Goal: Transaction & Acquisition: Purchase product/service

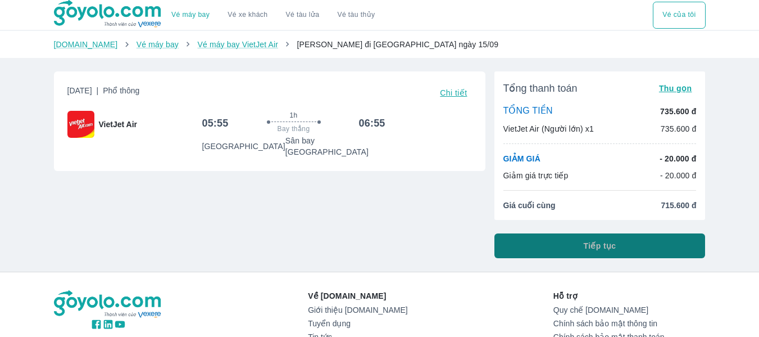
click at [578, 250] on button "Tiếp tục" at bounding box center [600, 245] width 211 height 25
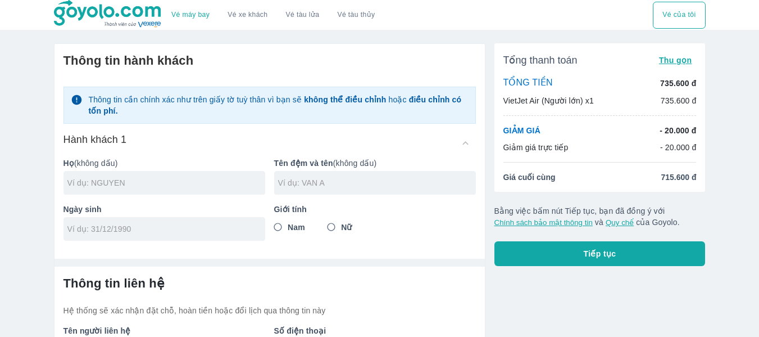
click at [199, 191] on div at bounding box center [165, 183] width 202 height 24
type input "G"
type input "[PERSON_NAME]"
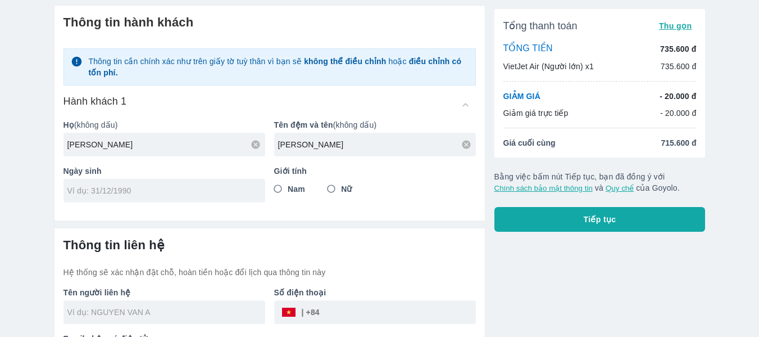
scroll to position [56, 0]
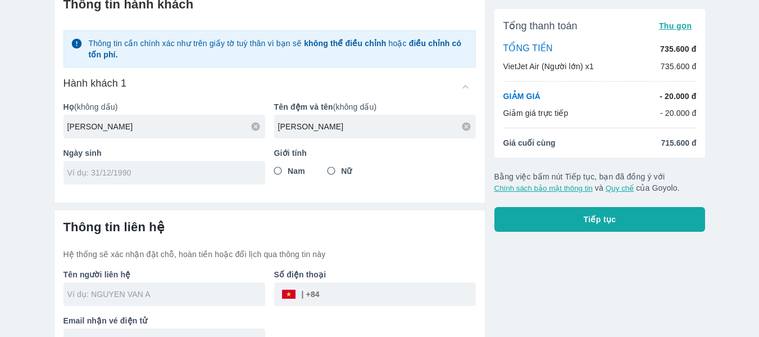
type input "[PERSON_NAME]"
click at [131, 172] on input "tel" at bounding box center [160, 172] width 187 height 11
type input "[DATE]"
click at [278, 174] on input "Nam" at bounding box center [278, 171] width 20 height 20
radio input "true"
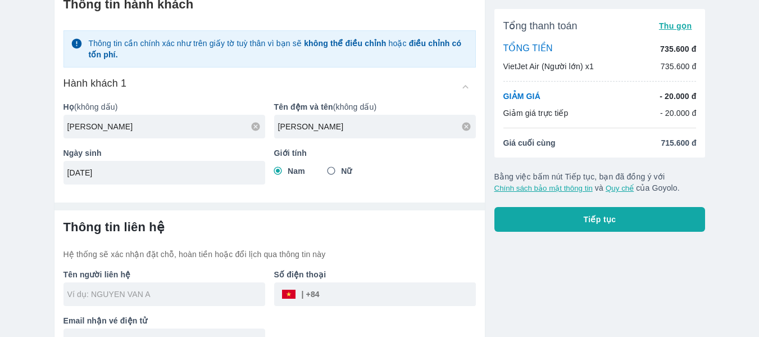
scroll to position [81, 0]
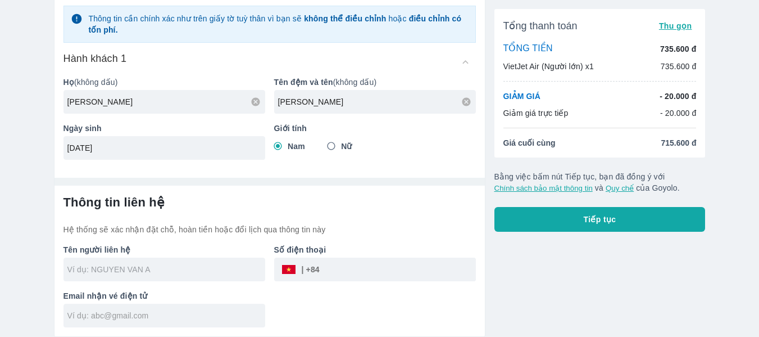
click at [193, 275] on input "text" at bounding box center [166, 269] width 198 height 11
type input "[PERSON_NAME]"
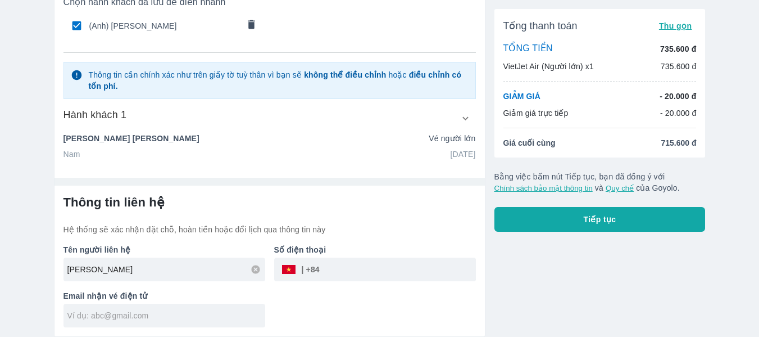
click at [366, 273] on input "tel" at bounding box center [398, 269] width 156 height 27
type input "0962709929"
click at [187, 319] on input "text" at bounding box center [166, 315] width 198 height 11
type input "[EMAIL_ADDRESS][DOMAIN_NAME]"
click at [323, 312] on div "Tên người liên hệ [PERSON_NAME] GIAO Số điện thoại ​ 0962709929 Email nhận vé đ…" at bounding box center [265, 281] width 421 height 92
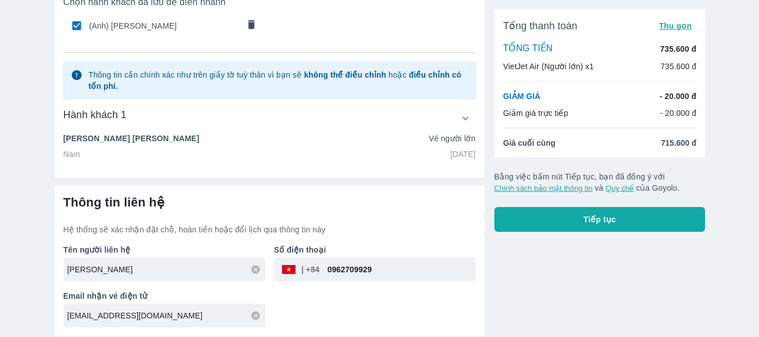
click at [682, 226] on button "Tiếp tục" at bounding box center [600, 219] width 211 height 25
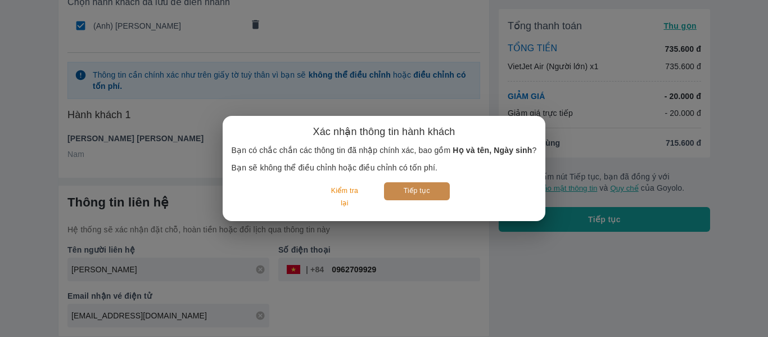
click at [422, 195] on button "Tiếp tục" at bounding box center [417, 190] width 66 height 17
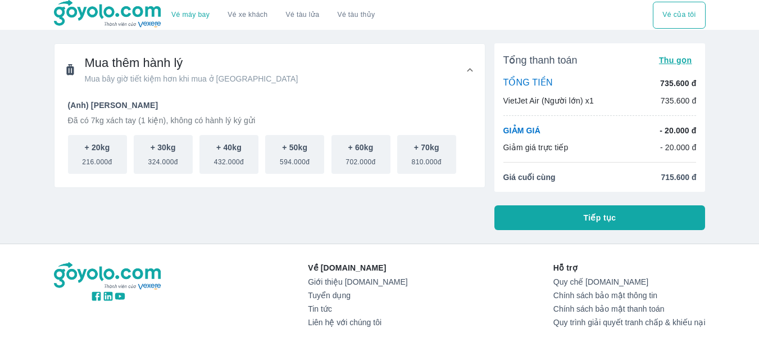
click at [594, 221] on span "Tiếp tục" at bounding box center [600, 217] width 33 height 11
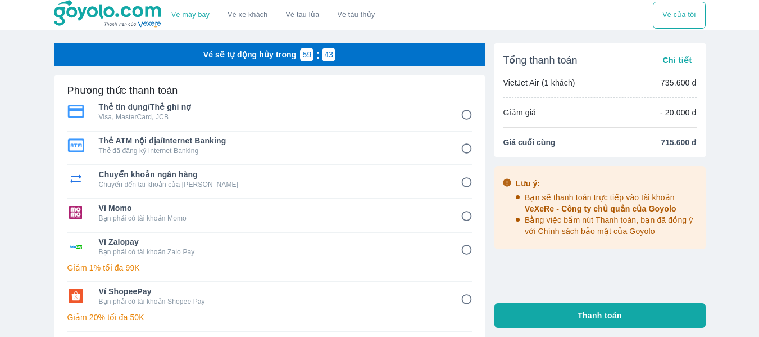
click at [468, 147] on input "2" at bounding box center [467, 149] width 22 height 22
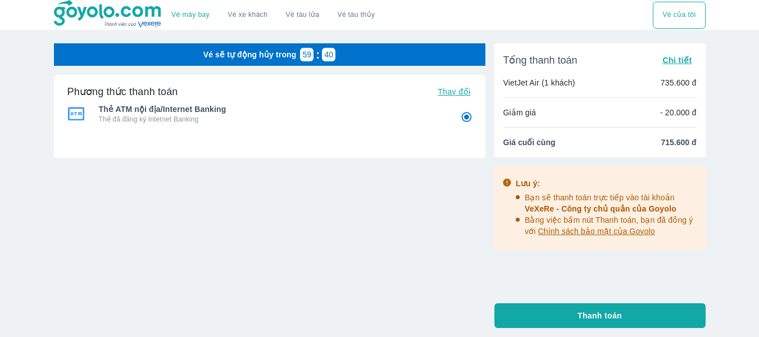
click at [550, 317] on button "Thanh toán" at bounding box center [600, 315] width 211 height 25
radio input "true"
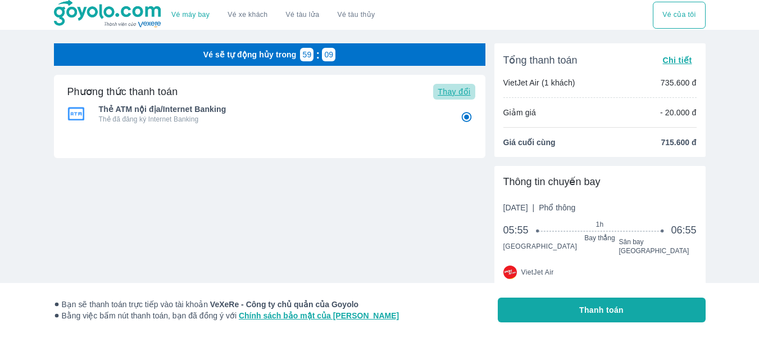
click at [464, 92] on span "Thay đổi" at bounding box center [454, 91] width 33 height 9
radio input "false"
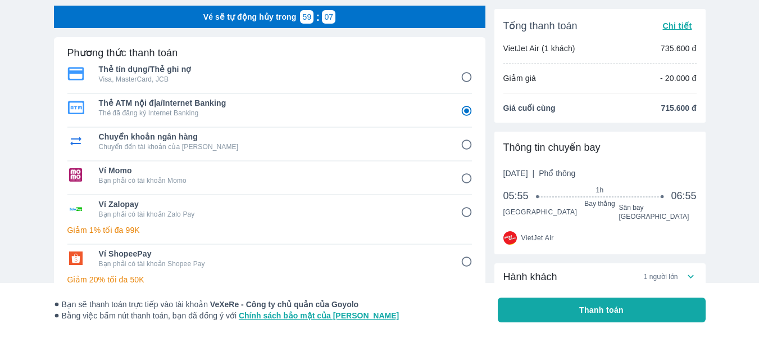
scroll to position [112, 0]
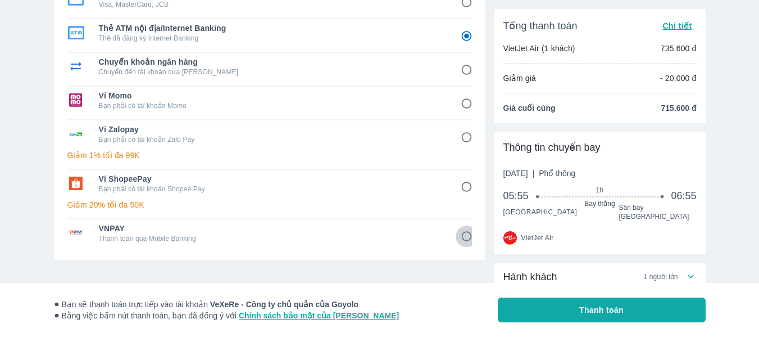
click at [465, 241] on input "8" at bounding box center [467, 236] width 22 height 22
radio input "false"
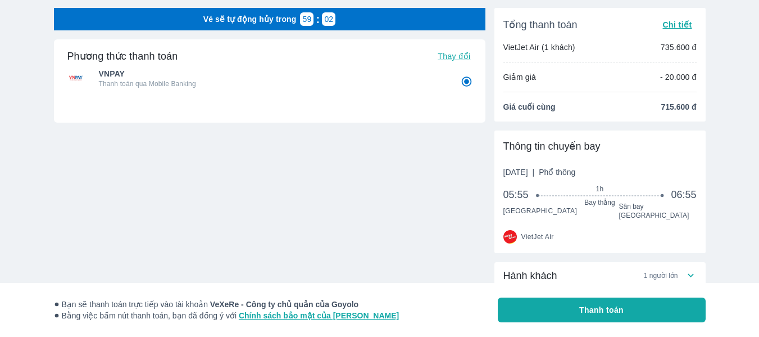
scroll to position [0, 0]
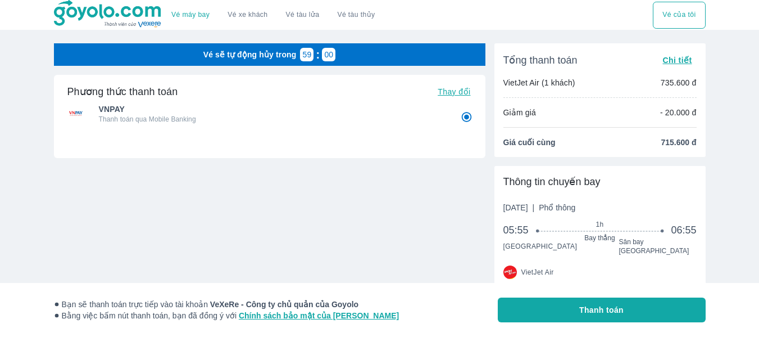
click at [544, 310] on button "Thanh toán" at bounding box center [602, 309] width 208 height 25
radio input "true"
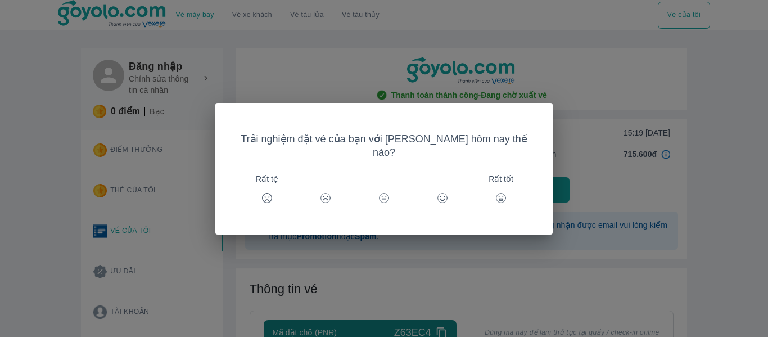
click at [495, 192] on icon at bounding box center [500, 197] width 11 height 11
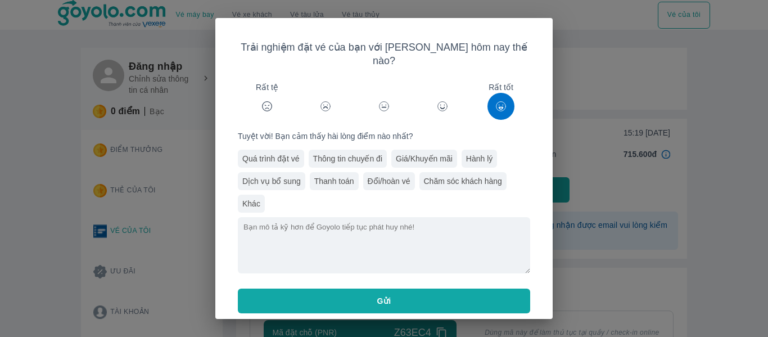
scroll to position [8, 0]
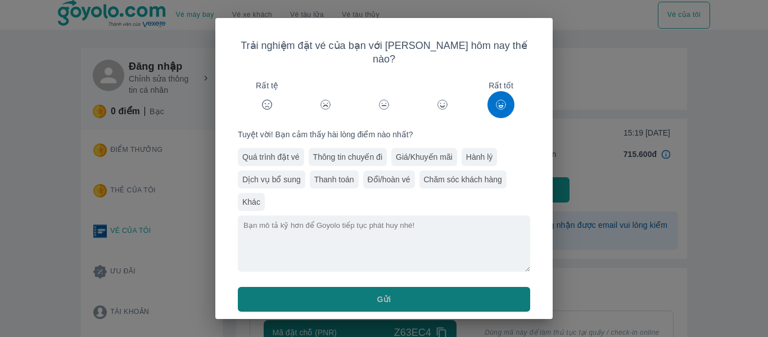
click at [415, 293] on button "Gửi" at bounding box center [384, 299] width 292 height 25
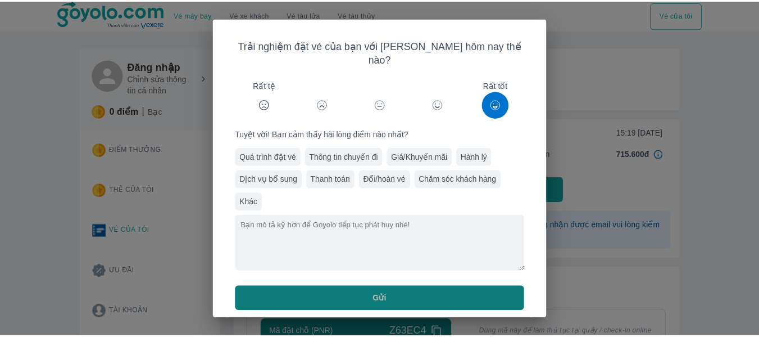
scroll to position [0, 0]
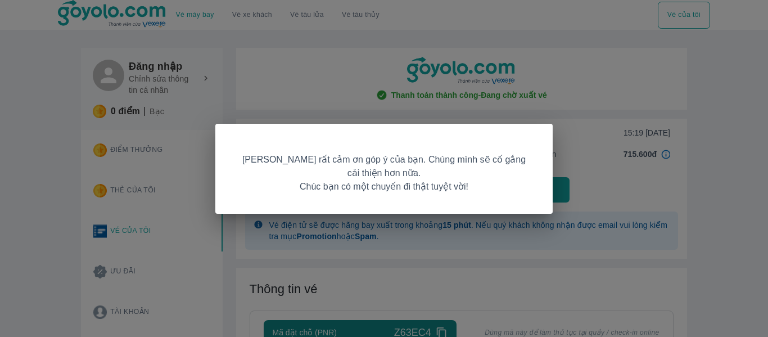
click at [610, 181] on div "Goyolo rất cảm ơn góp ý của bạn. Chúng mình sẽ cố gắng cải thiện hơn nữa. Chúc …" at bounding box center [384, 168] width 768 height 337
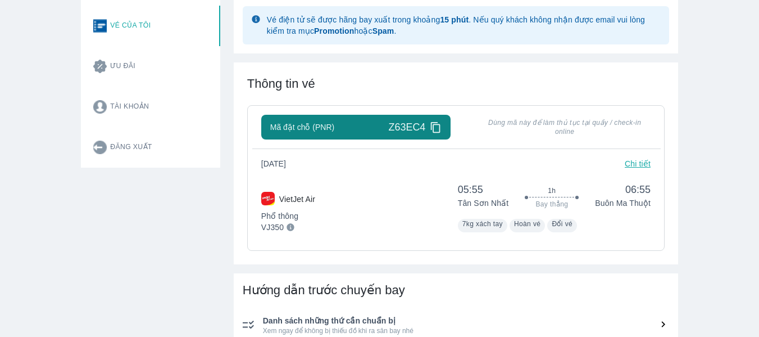
scroll to position [225, 0]
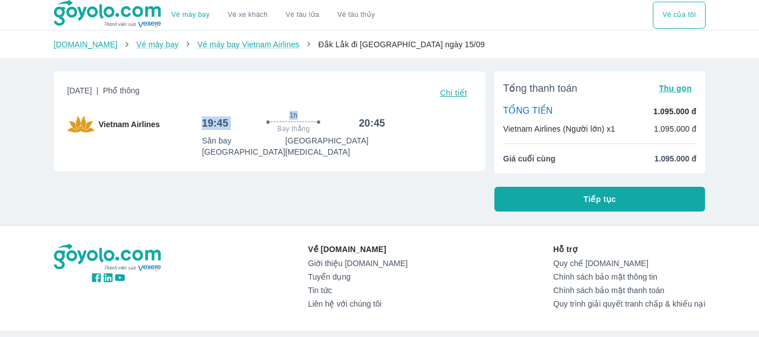
drag, startPoint x: 204, startPoint y: 124, endPoint x: 232, endPoint y: 124, distance: 27.5
click at [232, 124] on div "19:45 1h Bay thẳng 20:45" at bounding box center [293, 123] width 183 height 24
drag, startPoint x: 360, startPoint y: 122, endPoint x: 396, endPoint y: 122, distance: 36.5
click at [396, 122] on div "19:45 1h Bay thẳng 20:45 Sân bay Buôn Ma Thuột Sân bay Tân Sơn Nhất T3" at bounding box center [337, 134] width 270 height 47
click at [420, 130] on div "19:45 1h Bay thẳng 20:45 Sân bay Buôn Ma Thuột Sân bay Tân Sơn Nhất T3" at bounding box center [337, 134] width 270 height 47
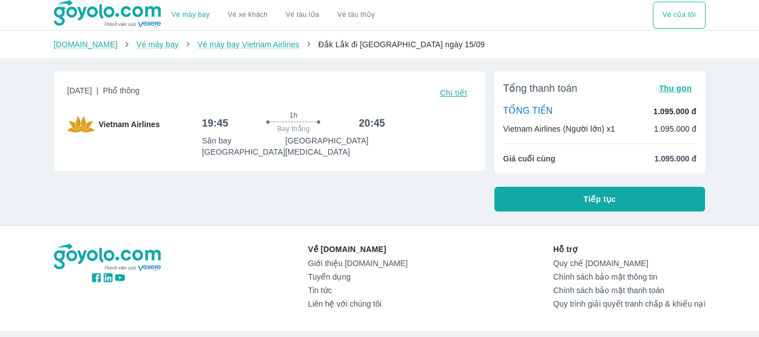
click at [272, 180] on div "Thứ 2, 15 Thg 09 2025 | Phổ thông Chi tiết Vietnam Airlines 19:45 1h Bay thẳng …" at bounding box center [265, 136] width 441 height 149
drag, startPoint x: 200, startPoint y: 123, endPoint x: 230, endPoint y: 124, distance: 30.4
click at [230, 124] on div "Vietnam Airlines 19:45 1h Bay thẳng 20:45 Sân bay Buôn Ma Thuột Sân bay Tân Sơn…" at bounding box center [269, 134] width 405 height 47
click at [230, 124] on div "19:45 1h Bay thẳng 20:45" at bounding box center [293, 123] width 183 height 24
drag, startPoint x: 199, startPoint y: 122, endPoint x: 227, endPoint y: 122, distance: 27.5
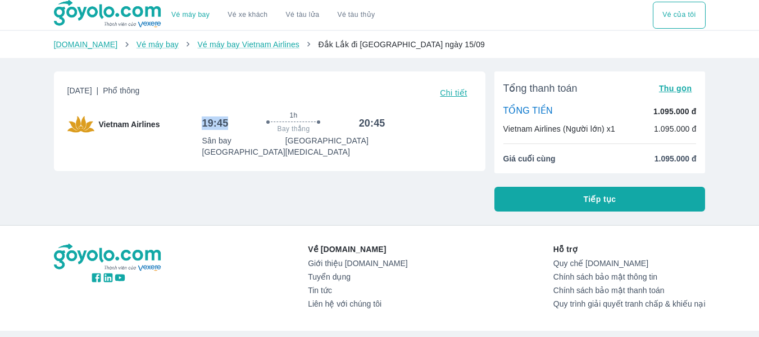
click at [227, 122] on div "Vietnam Airlines 19:45 1h Bay thẳng 20:45 Sân bay Buôn Ma Thuột Sân bay Tân Sơn…" at bounding box center [269, 134] width 405 height 47
click at [227, 122] on h6 "19:45" at bounding box center [215, 122] width 26 height 13
drag, startPoint x: 202, startPoint y: 123, endPoint x: 232, endPoint y: 123, distance: 29.8
click at [232, 123] on div "19:45 1h Bay thẳng 20:45" at bounding box center [293, 123] width 183 height 24
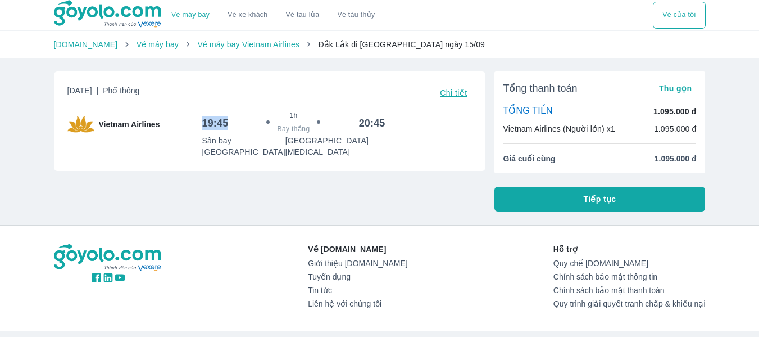
drag, startPoint x: 202, startPoint y: 121, endPoint x: 226, endPoint y: 121, distance: 24.2
click at [226, 121] on h6 "19:45" at bounding box center [215, 122] width 26 height 13
click at [223, 140] on p "Sân bay [GEOGRAPHIC_DATA]" at bounding box center [243, 146] width 83 height 22
drag, startPoint x: 198, startPoint y: 123, endPoint x: 227, endPoint y: 122, distance: 28.7
click at [227, 122] on div "Vietnam Airlines 19:45 1h Bay thẳng 20:45 Sân bay Buôn Ma Thuột Sân bay Tân Sơn…" at bounding box center [269, 134] width 405 height 47
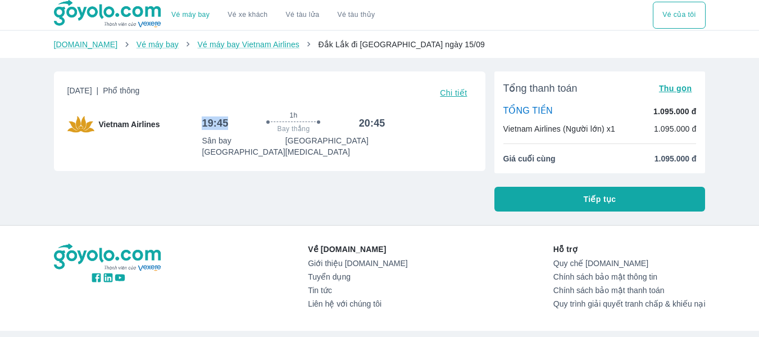
click at [227, 122] on h6 "19:45" at bounding box center [215, 122] width 26 height 13
drag, startPoint x: 201, startPoint y: 124, endPoint x: 230, endPoint y: 124, distance: 28.7
click at [230, 124] on div "Vietnam Airlines 19:45 1h Bay thẳng 20:45 Sân bay Buôn Ma Thuột Sân bay Tân Sơn…" at bounding box center [269, 134] width 405 height 47
click at [247, 152] on div "Thứ 2, 15 Thg 09 2025 | Phổ thông Chi tiết Vietnam Airlines 19:45 1h Bay thẳng …" at bounding box center [270, 120] width 432 height 99
drag, startPoint x: 359, startPoint y: 124, endPoint x: 397, endPoint y: 124, distance: 38.8
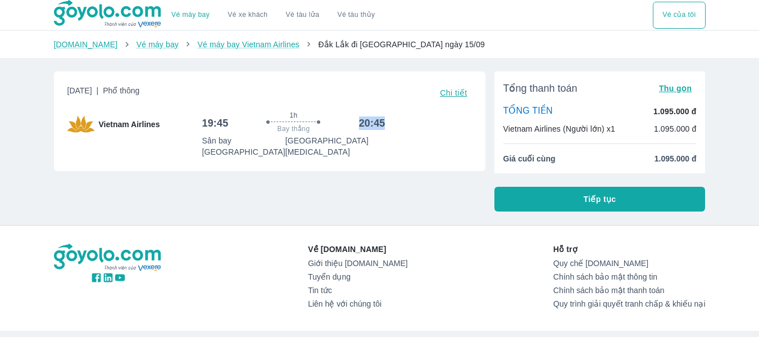
click at [397, 124] on div "19:45 1h Bay thẳng 20:45 Sân bay Buôn Ma Thuột Sân bay Tân Sơn Nhất T3" at bounding box center [337, 134] width 270 height 47
drag, startPoint x: 202, startPoint y: 124, endPoint x: 233, endPoint y: 121, distance: 30.4
click at [233, 121] on div "19:45 1h Bay thẳng 20:45" at bounding box center [293, 123] width 183 height 24
click at [233, 121] on div at bounding box center [293, 122] width 121 height 3
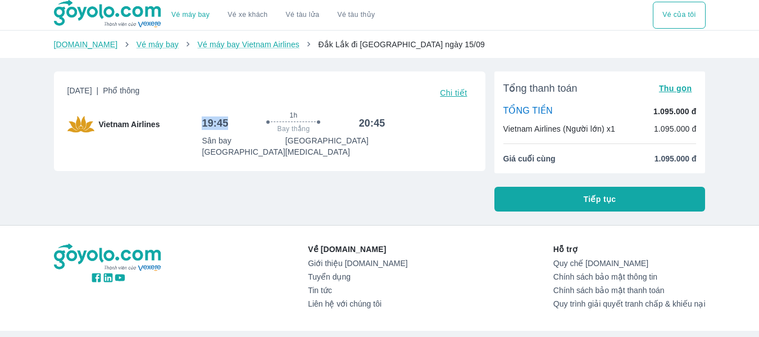
drag, startPoint x: 205, startPoint y: 125, endPoint x: 228, endPoint y: 124, distance: 23.1
click at [228, 124] on h6 "19:45" at bounding box center [215, 122] width 26 height 13
click at [228, 123] on h6 "19:45" at bounding box center [215, 122] width 26 height 13
drag, startPoint x: 228, startPoint y: 123, endPoint x: 202, endPoint y: 123, distance: 25.9
click at [202, 123] on h6 "19:45" at bounding box center [215, 122] width 26 height 13
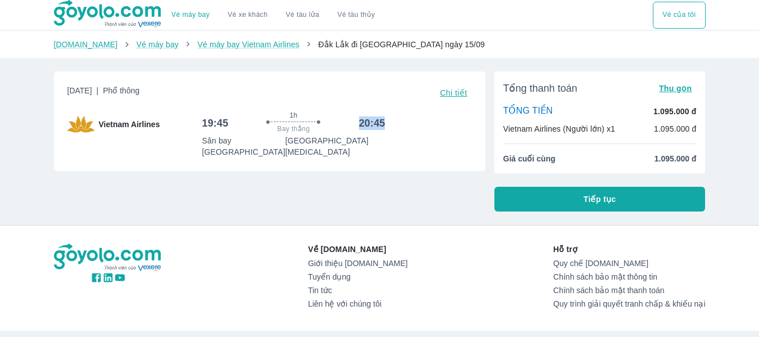
drag, startPoint x: 358, startPoint y: 123, endPoint x: 393, endPoint y: 125, distance: 35.0
click at [393, 125] on div "19:45 1h Bay thẳng 20:45 Sân bay Buôn Ma Thuột Sân bay Tân Sơn Nhất T3" at bounding box center [337, 134] width 270 height 47
click at [414, 135] on div "19:45 1h Bay thẳng 20:45 Sân bay Buôn Ma Thuột Sân bay Tân Sơn Nhất T3" at bounding box center [337, 134] width 270 height 47
drag, startPoint x: 205, startPoint y: 123, endPoint x: 229, endPoint y: 123, distance: 23.6
click at [229, 123] on div "19:45 1h Bay thẳng 20:45" at bounding box center [293, 123] width 183 height 24
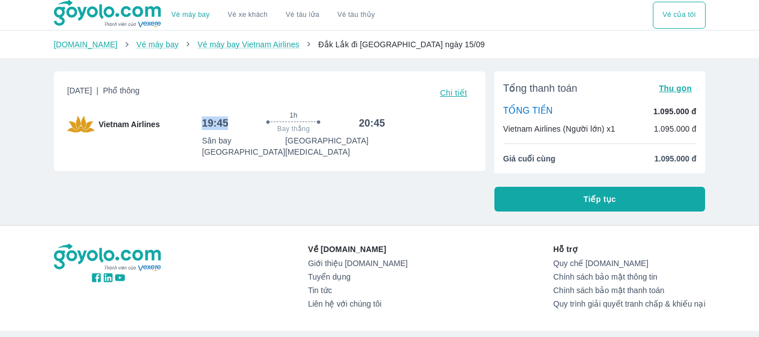
drag, startPoint x: 202, startPoint y: 125, endPoint x: 230, endPoint y: 124, distance: 27.6
click at [230, 124] on div "19:45 1h Bay thẳng 20:45" at bounding box center [293, 123] width 183 height 24
drag, startPoint x: 357, startPoint y: 124, endPoint x: 398, endPoint y: 124, distance: 41.0
click at [398, 124] on div "19:45 1h Bay thẳng 20:45 Sân bay Buôn Ma Thuột Sân bay Tân Sơn Nhất T3" at bounding box center [337, 134] width 270 height 47
click at [396, 142] on div "19:45 1h Bay thẳng 20:45 Sân bay Buôn Ma Thuột Sân bay Tân Sơn Nhất T3" at bounding box center [337, 134] width 270 height 47
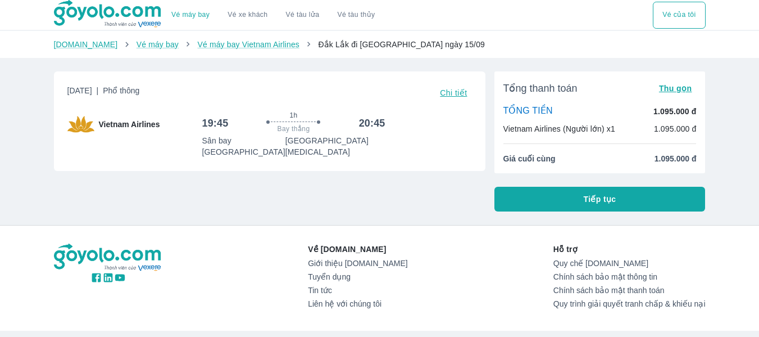
click at [619, 201] on button "Tiếp tục" at bounding box center [600, 199] width 211 height 25
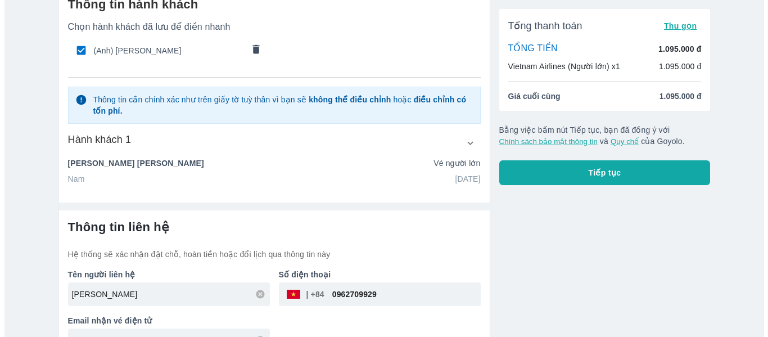
scroll to position [81, 0]
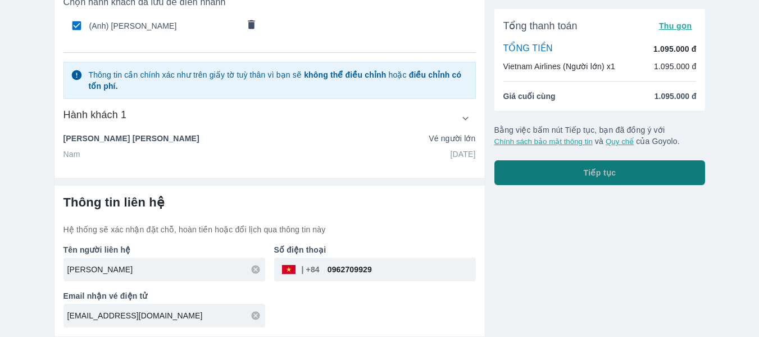
click at [594, 175] on span "Tiếp tục" at bounding box center [600, 172] width 33 height 11
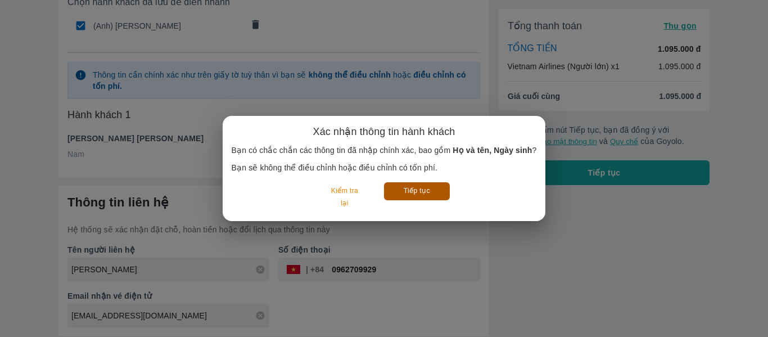
click at [429, 191] on button "Tiếp tục" at bounding box center [417, 190] width 66 height 17
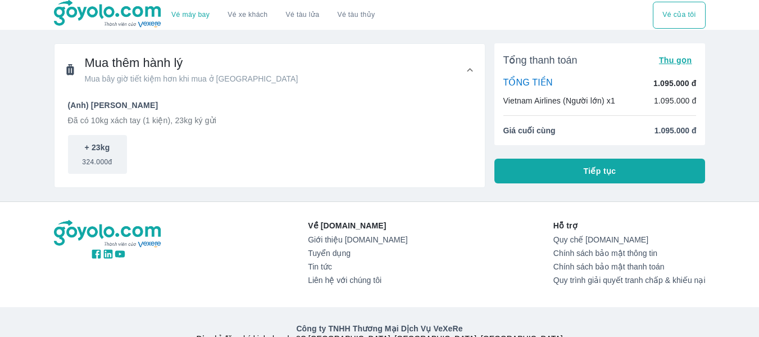
click at [102, 122] on p "Đã có 10kg xách tay (1 kiện), 23kg ký gửi" at bounding box center [269, 120] width 403 height 11
click at [134, 120] on p "Đã có 10kg xách tay (1 kiện), 23kg ký gửi" at bounding box center [269, 120] width 403 height 11
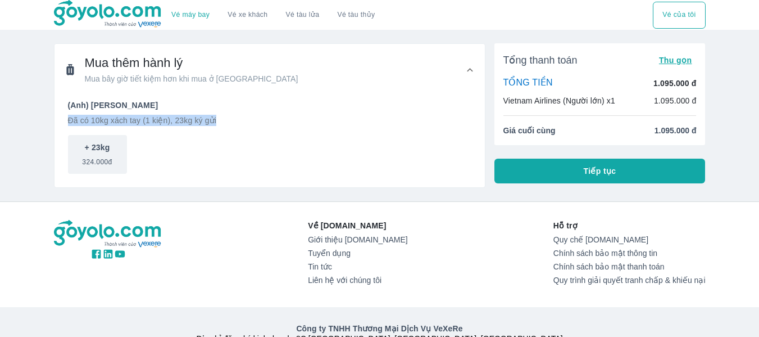
click at [134, 120] on p "Đã có 10kg xách tay (1 kiện), 23kg ký gửi" at bounding box center [269, 120] width 403 height 11
click at [144, 108] on p "(Anh) [PERSON_NAME]" at bounding box center [269, 104] width 403 height 11
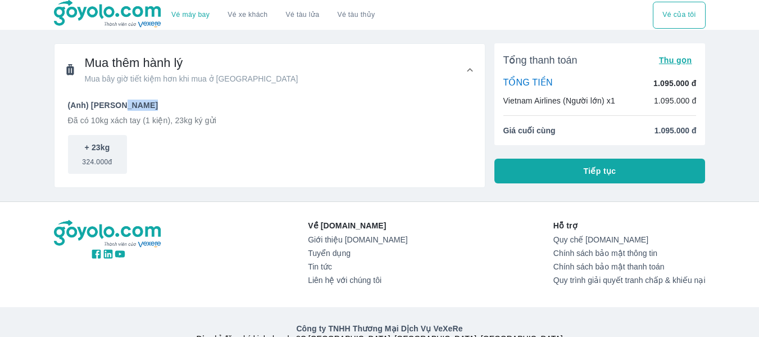
click at [144, 108] on p "(Anh) [PERSON_NAME]" at bounding box center [269, 104] width 403 height 11
drag, startPoint x: 553, startPoint y: 225, endPoint x: 598, endPoint y: 225, distance: 45.5
click at [598, 225] on div "Về Goyolo.com Giới thiệu Goyolo.com Tuyển dụng Tin tức Liên hệ với chúng tôi Hỗ…" at bounding box center [380, 254] width 652 height 69
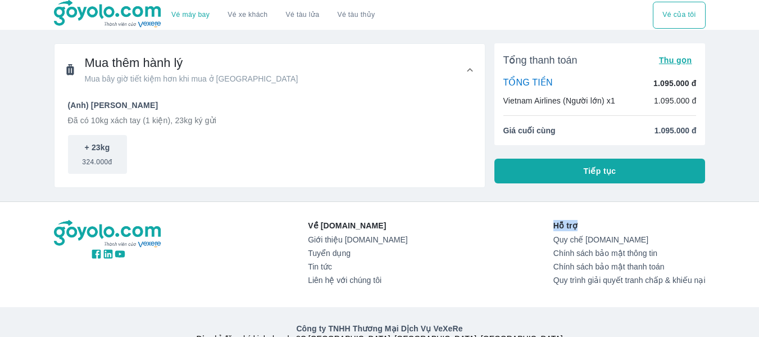
click at [598, 225] on p "Hỗ trợ" at bounding box center [630, 225] width 152 height 11
drag, startPoint x: 318, startPoint y: 228, endPoint x: 377, endPoint y: 225, distance: 59.1
click at [377, 225] on div "Về Goyolo.com Giới thiệu Goyolo.com Tuyển dụng Tin tức Liên hệ với chúng tôi Hỗ…" at bounding box center [380, 254] width 652 height 69
click at [378, 225] on p "Về [DOMAIN_NAME]" at bounding box center [357, 225] width 99 height 11
drag, startPoint x: 319, startPoint y: 225, endPoint x: 392, endPoint y: 225, distance: 73.6
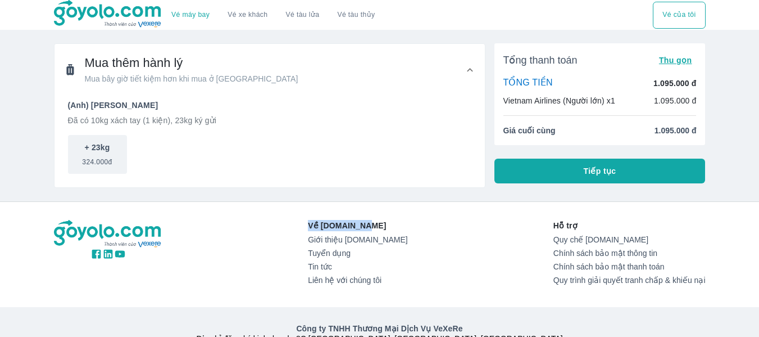
click at [392, 225] on div "Về Goyolo.com Giới thiệu Goyolo.com Tuyển dụng Tin tức Liên hệ với chúng tôi Hỗ…" at bounding box center [380, 254] width 652 height 69
click at [392, 225] on p "Về [DOMAIN_NAME]" at bounding box center [357, 225] width 99 height 11
drag, startPoint x: 319, startPoint y: 224, endPoint x: 378, endPoint y: 224, distance: 59.6
click at [378, 224] on div "Về Goyolo.com Giới thiệu Goyolo.com Tuyển dụng Tin tức Liên hệ với chúng tôi Hỗ…" at bounding box center [380, 254] width 652 height 69
click at [378, 224] on p "Về [DOMAIN_NAME]" at bounding box center [357, 225] width 99 height 11
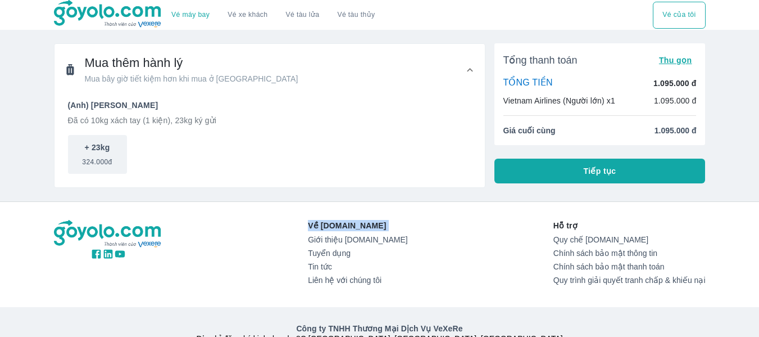
drag, startPoint x: 378, startPoint y: 223, endPoint x: 320, endPoint y: 224, distance: 57.9
click at [320, 224] on p "Về [DOMAIN_NAME]" at bounding box center [357, 225] width 99 height 11
drag, startPoint x: 320, startPoint y: 224, endPoint x: 383, endPoint y: 224, distance: 62.4
click at [383, 224] on p "Về [DOMAIN_NAME]" at bounding box center [357, 225] width 99 height 11
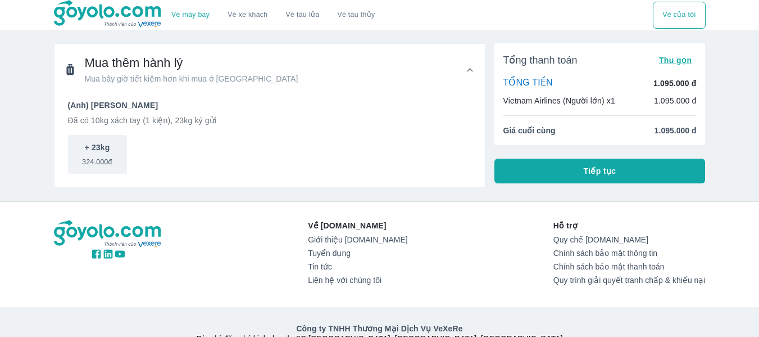
click at [570, 224] on p "Hỗ trợ" at bounding box center [630, 225] width 152 height 11
drag, startPoint x: 548, startPoint y: 228, endPoint x: 600, endPoint y: 226, distance: 51.7
click at [600, 226] on div "Về Goyolo.com Giới thiệu Goyolo.com Tuyển dụng Tin tức Liên hệ với chúng tôi Hỗ…" at bounding box center [380, 254] width 652 height 69
click at [600, 226] on p "Hỗ trợ" at bounding box center [630, 225] width 152 height 11
drag, startPoint x: 318, startPoint y: 227, endPoint x: 382, endPoint y: 227, distance: 64.1
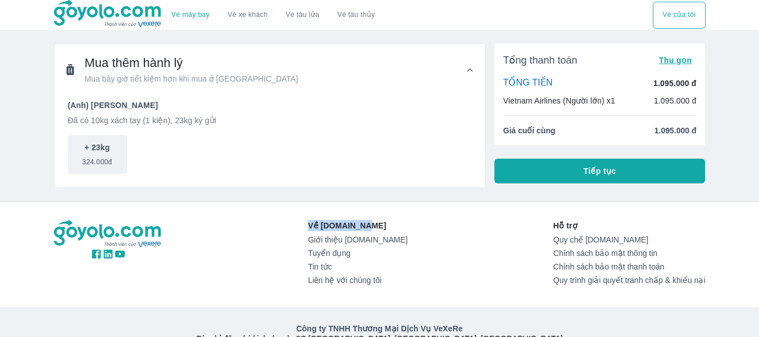
click at [382, 227] on div "Về Goyolo.com Giới thiệu Goyolo.com Tuyển dụng Tin tức Liên hệ với chúng tôi Hỗ…" at bounding box center [380, 254] width 652 height 69
drag, startPoint x: 551, startPoint y: 226, endPoint x: 600, endPoint y: 226, distance: 48.9
click at [600, 226] on div "Về Goyolo.com Giới thiệu Goyolo.com Tuyển dụng Tin tức Liên hệ với chúng tôi Hỗ…" at bounding box center [380, 254] width 652 height 69
click at [600, 226] on p "Hỗ trợ" at bounding box center [630, 225] width 152 height 11
drag, startPoint x: 320, startPoint y: 226, endPoint x: 393, endPoint y: 226, distance: 73.6
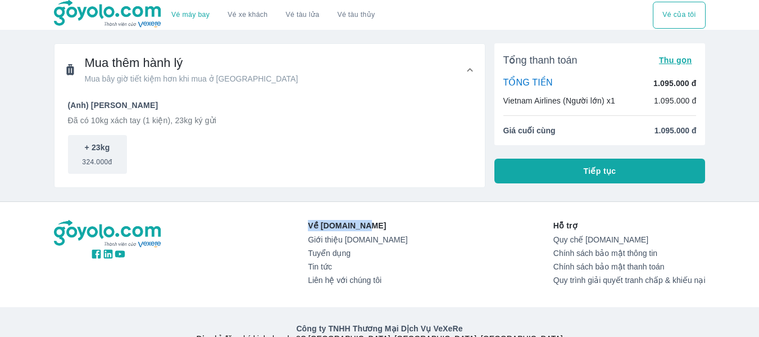
click at [393, 226] on p "Về [DOMAIN_NAME]" at bounding box center [357, 225] width 99 height 11
click at [393, 225] on p "Về [DOMAIN_NAME]" at bounding box center [357, 225] width 99 height 11
click at [515, 103] on p "Vietnam Airlines (Người lớn) x1" at bounding box center [560, 100] width 112 height 11
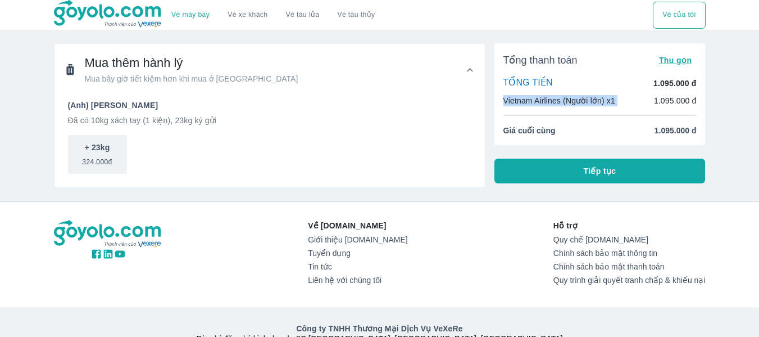
click at [515, 103] on p "Vietnam Airlines (Người lớn) x1" at bounding box center [560, 100] width 112 height 11
click at [609, 230] on p "Hỗ trợ" at bounding box center [630, 225] width 152 height 11
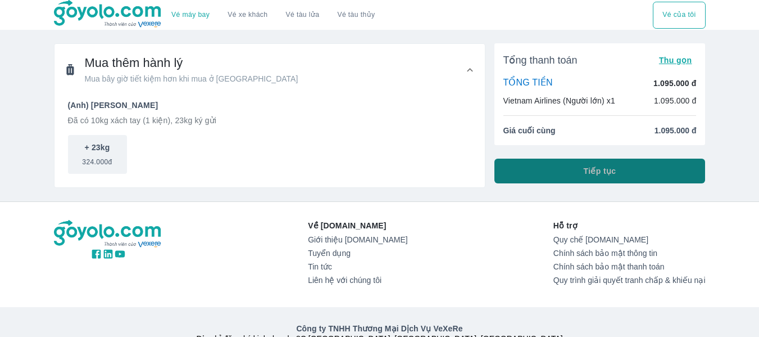
click at [592, 171] on span "Tiếp tục" at bounding box center [600, 170] width 33 height 11
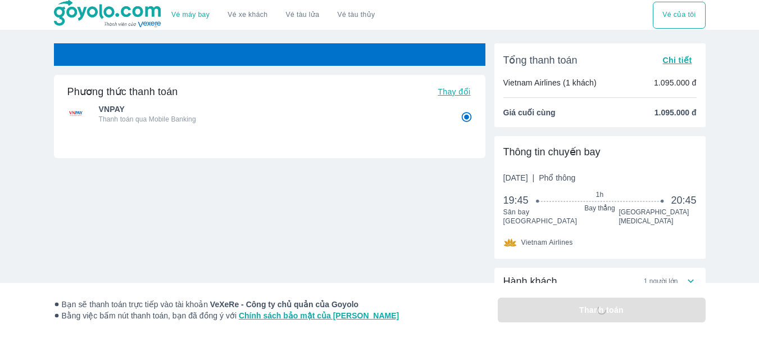
radio input "false"
drag, startPoint x: 504, startPoint y: 202, endPoint x: 521, endPoint y: 202, distance: 16.9
click at [521, 202] on span "19:45" at bounding box center [521, 199] width 35 height 13
click at [353, 216] on div "Phương thức thanh toán Thay đổi VNPAY Thanh toán qua Mobile Banking Thẻ tín dụn…" at bounding box center [270, 152] width 432 height 154
click at [343, 128] on ul "VNPAY Thanh toán qua Mobile Banking" at bounding box center [269, 115] width 405 height 32
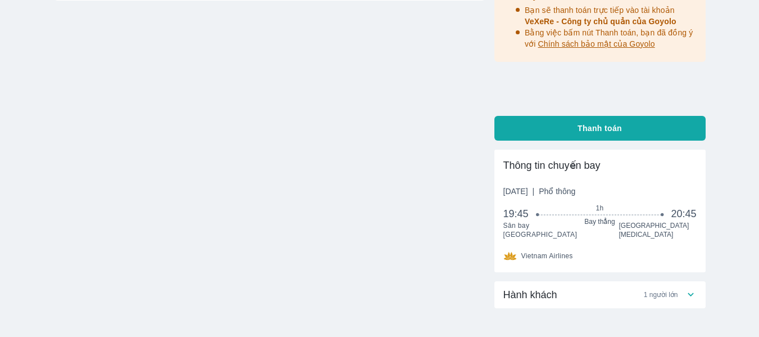
scroll to position [169, 0]
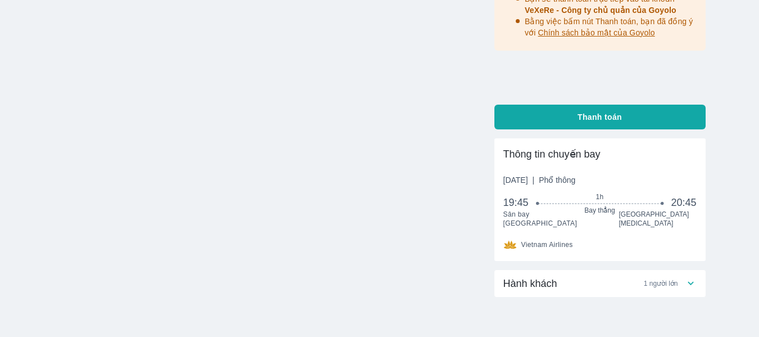
drag, startPoint x: 527, startPoint y: 180, endPoint x: 584, endPoint y: 184, distance: 58.1
click at [576, 184] on span "Thứ 2, 15 Thg 09 2025 | Phổ thông" at bounding box center [540, 179] width 72 height 11
click at [709, 215] on div "Vé sẽ tự động hủy trong 59 : 45 Phương thức thanh toán Thay đổi VNPAY Thanh toá…" at bounding box center [380, 131] width 670 height 512
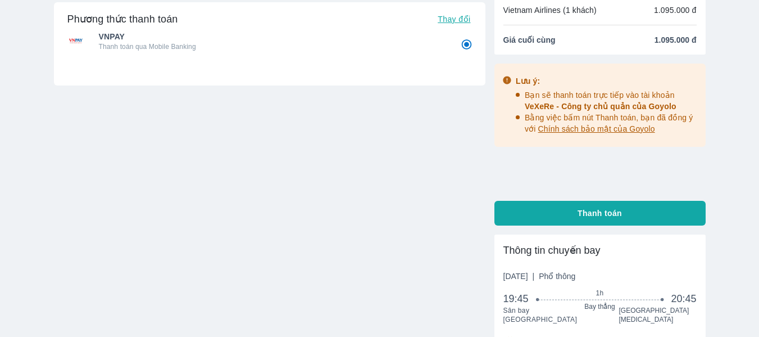
scroll to position [0, 0]
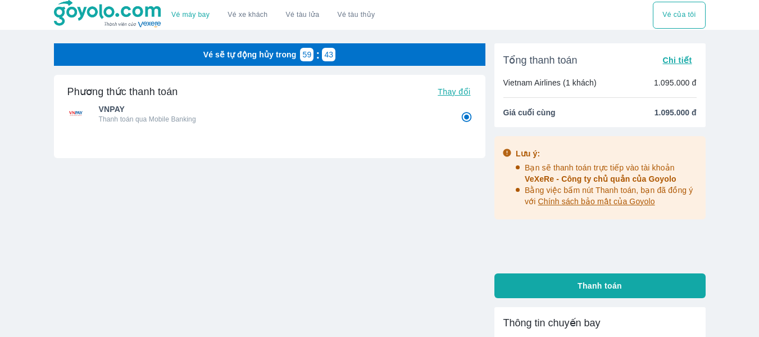
click at [570, 284] on button "Thanh toán" at bounding box center [600, 285] width 211 height 25
radio input "false"
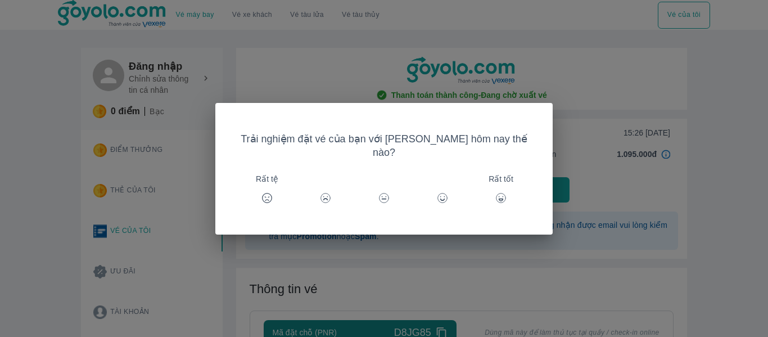
click at [495, 192] on icon at bounding box center [500, 197] width 11 height 11
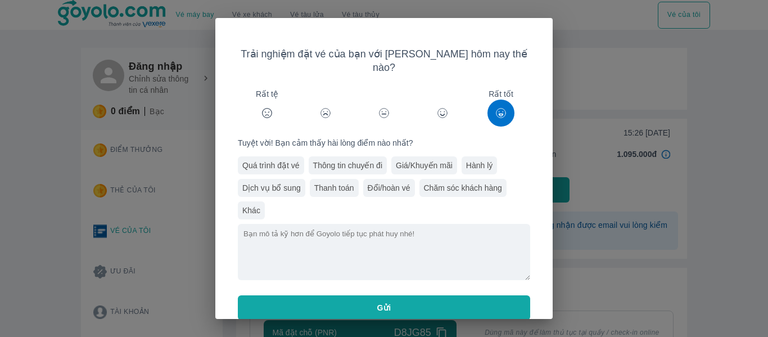
click at [462, 295] on button "Gửi" at bounding box center [384, 307] width 292 height 25
